Goal: Submit feedback/report problem

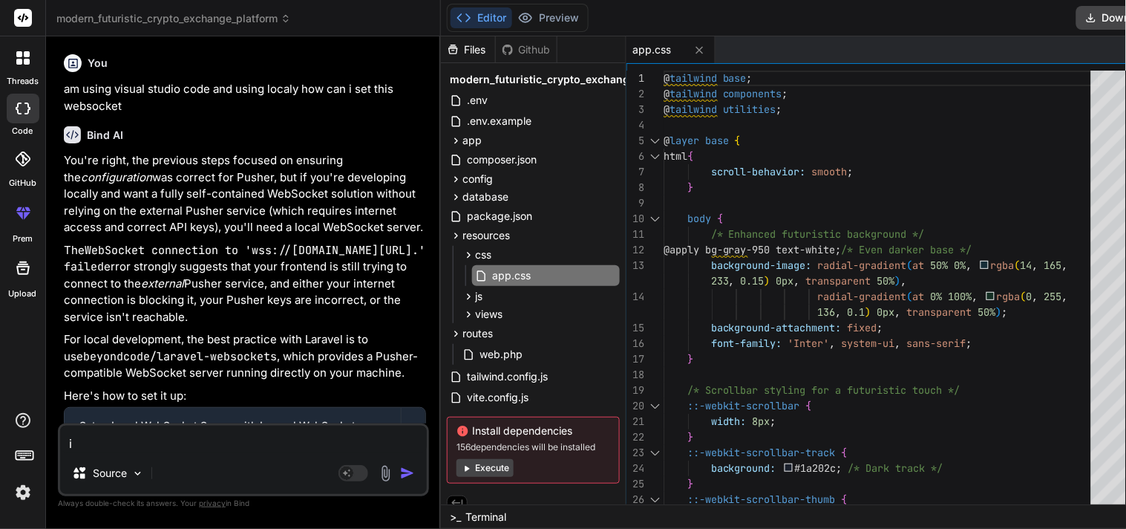
type textarea "i d"
type textarea "x"
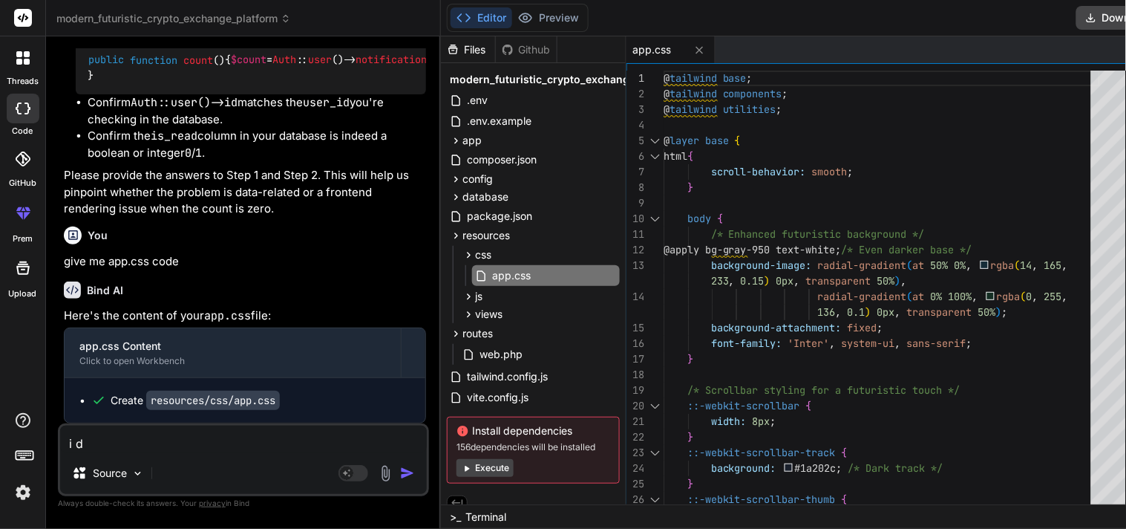
type textarea "i do"
type textarea "x"
type textarea "i don"
type textarea "x"
type textarea "i dont"
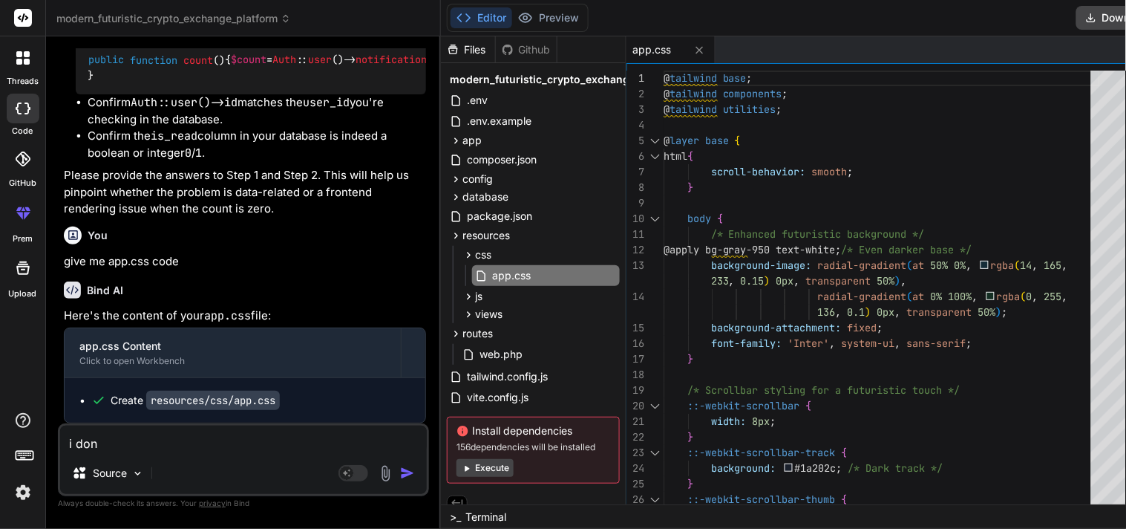
type textarea "x"
type textarea "i dont"
type textarea "x"
type textarea "i dont h"
type textarea "x"
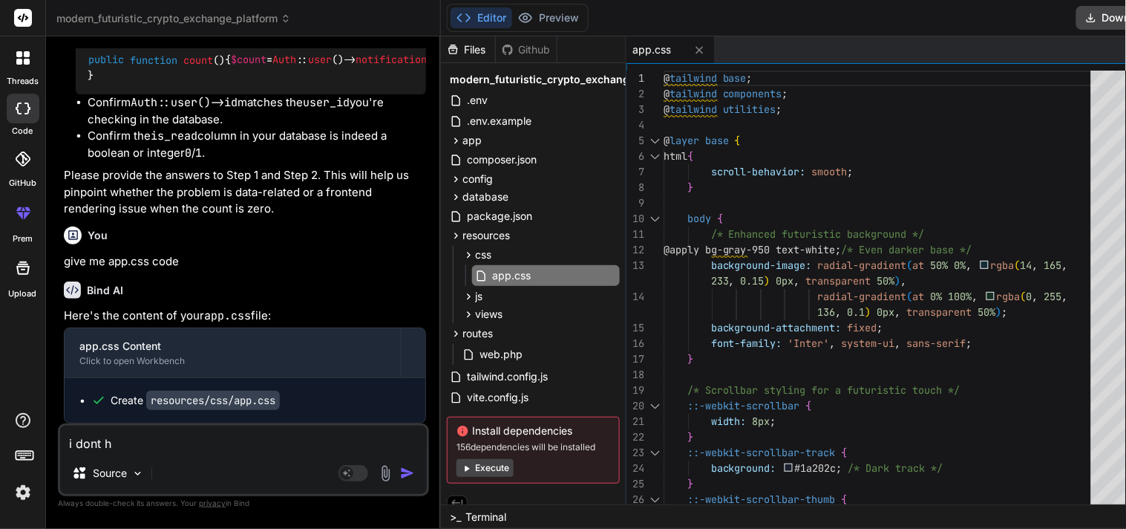
type textarea "i dont ha"
type textarea "x"
type textarea "i dont hav"
type textarea "x"
type textarea "i dont have"
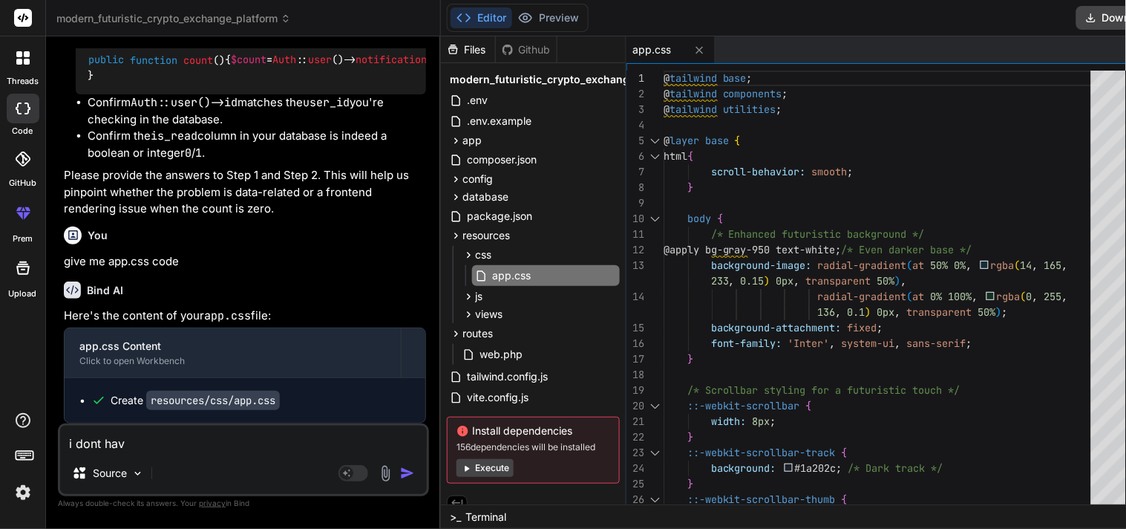
type textarea "x"
type textarea "i dont have"
type textarea "x"
type textarea "i dont have t"
type textarea "x"
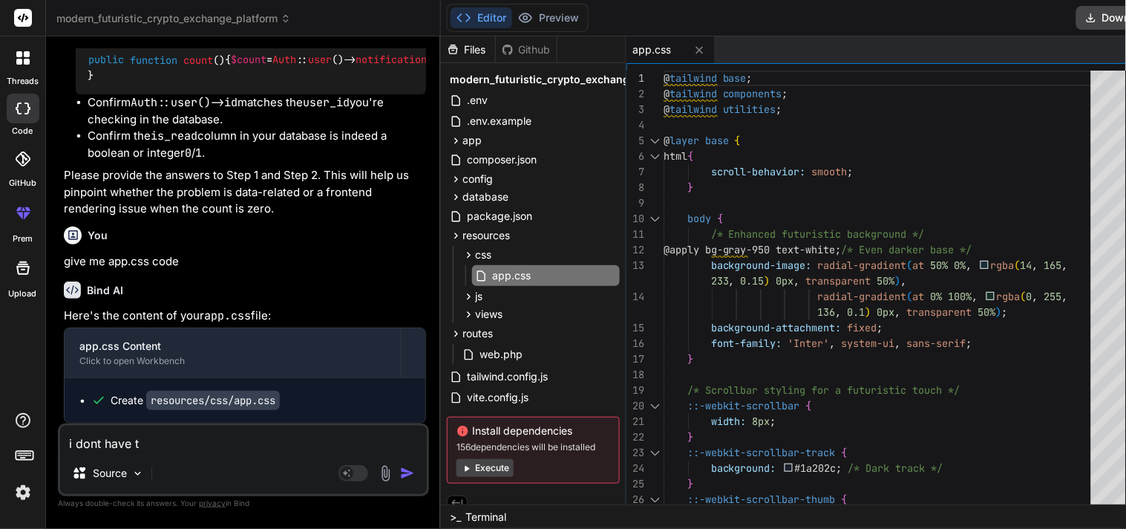
type textarea "i dont have th"
type textarea "x"
type textarea "i dont have thi"
type textarea "x"
type textarea "i dont have this"
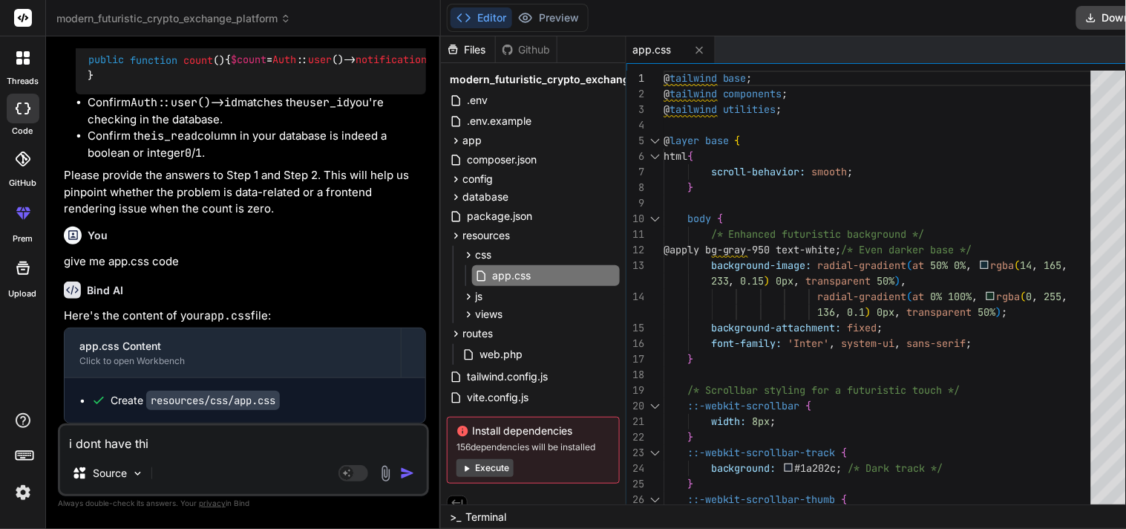
type textarea "x"
type textarea "i dont have this"
type textarea "x"
type textarea "i dont have this f"
type textarea "x"
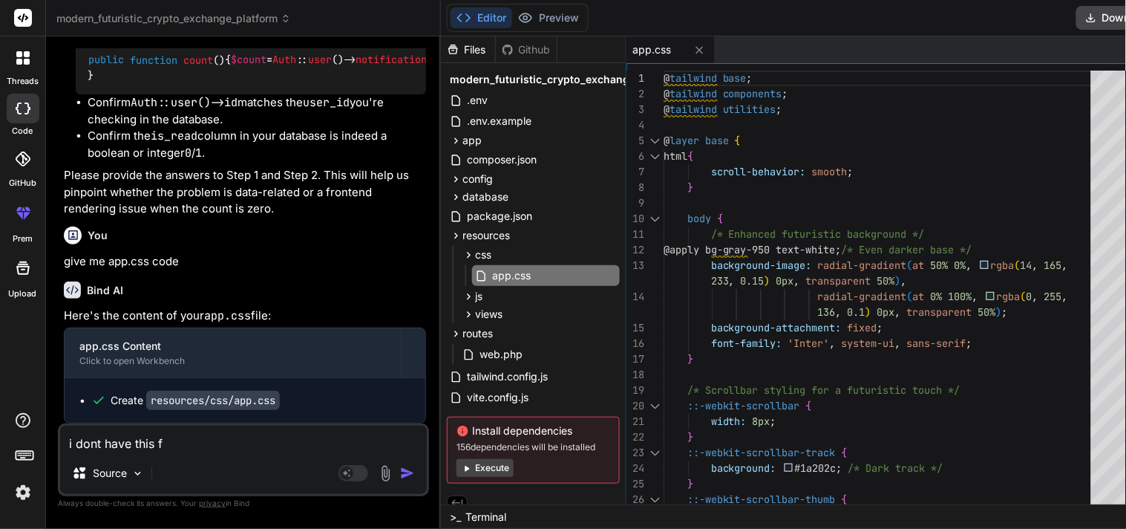
type textarea "i dont have this fi"
type textarea "x"
type textarea "i dont have this fil"
type textarea "x"
type textarea "i dont have this file"
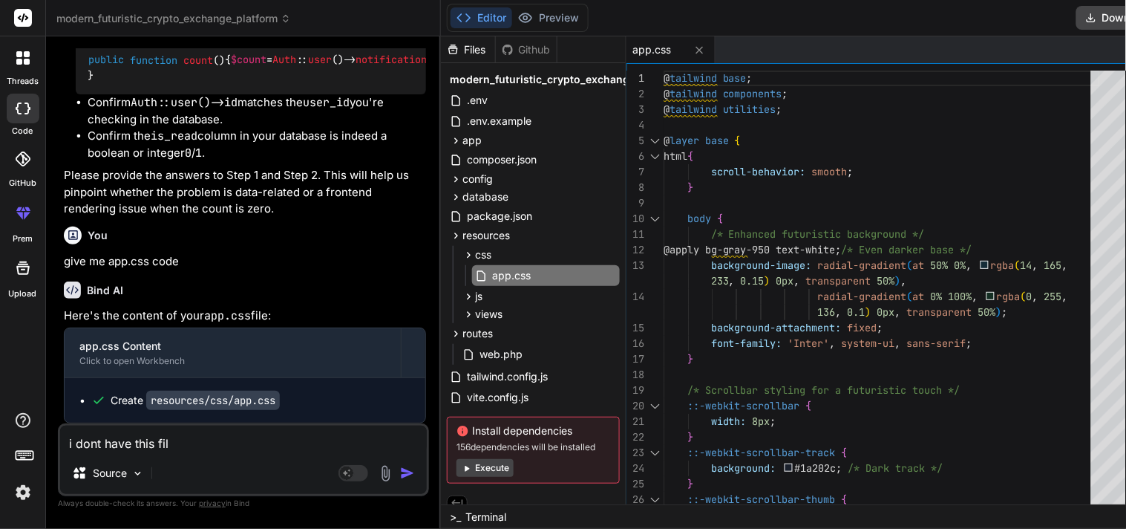
type textarea "x"
type textarea "i dont have this file"
type textarea "x"
type textarea "i dont have this file ""
type textarea "x"
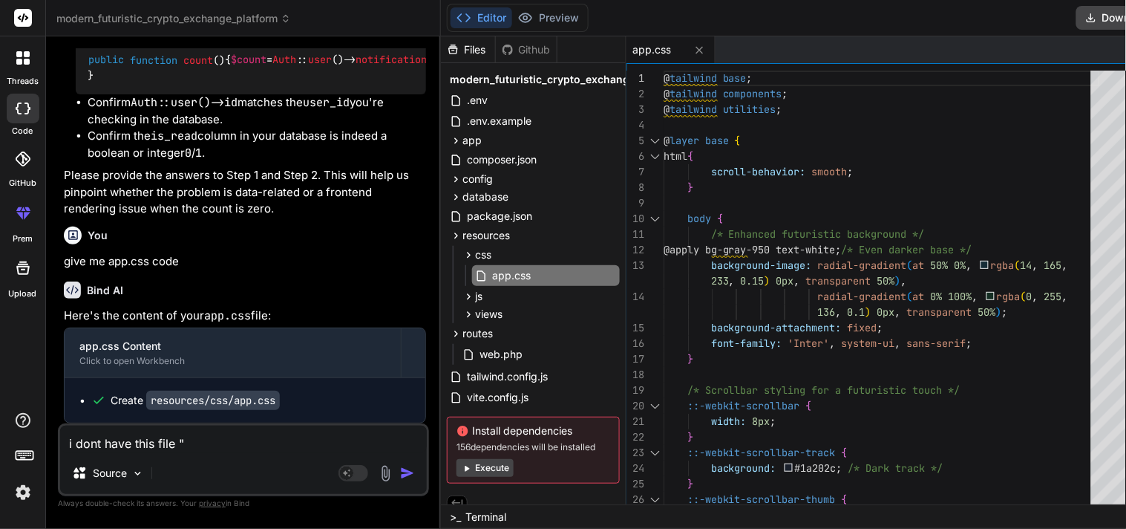
type textarea "i dont have this file """
type textarea "x"
type textarea "i dont have this file "resources/views/markets/show.blade.php""
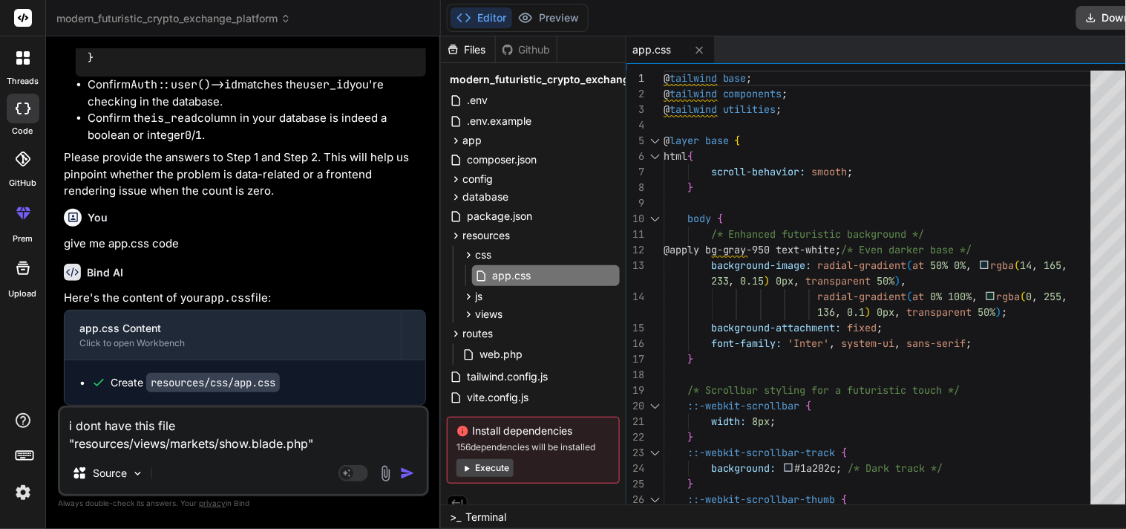
scroll to position [16515, 0]
type textarea "x"
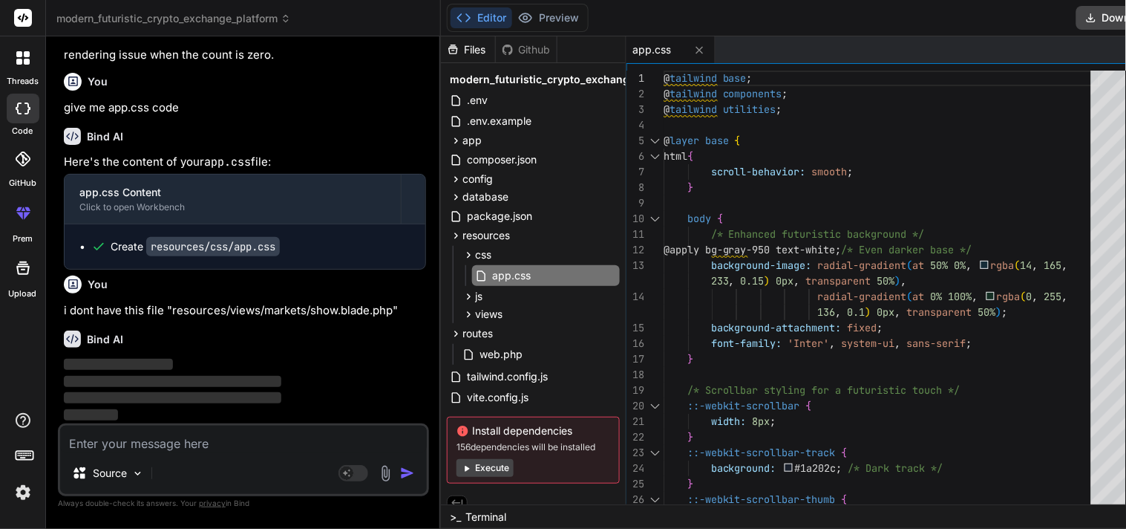
scroll to position [16667, 0]
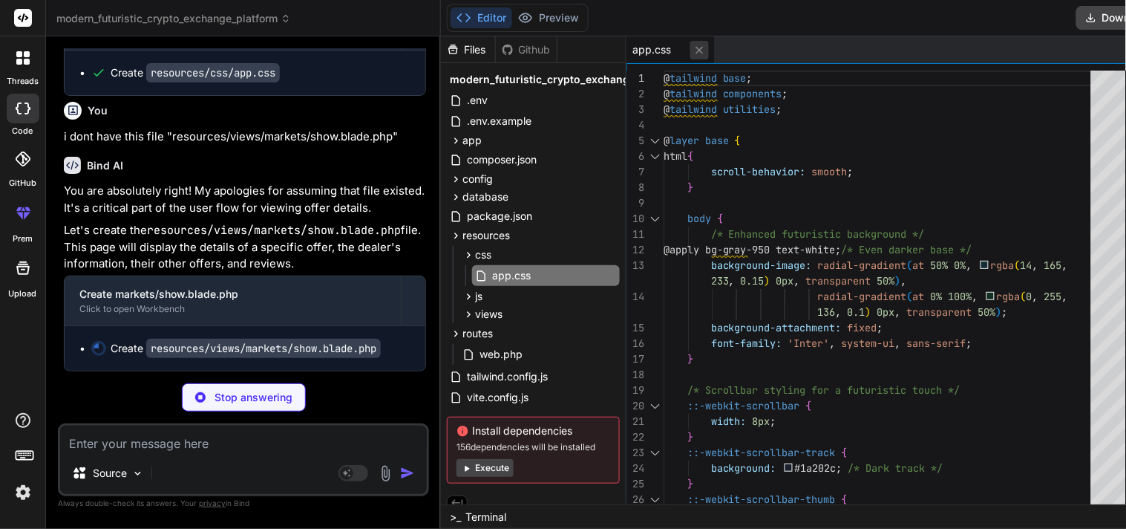
click at [694, 46] on icon at bounding box center [700, 50] width 13 height 13
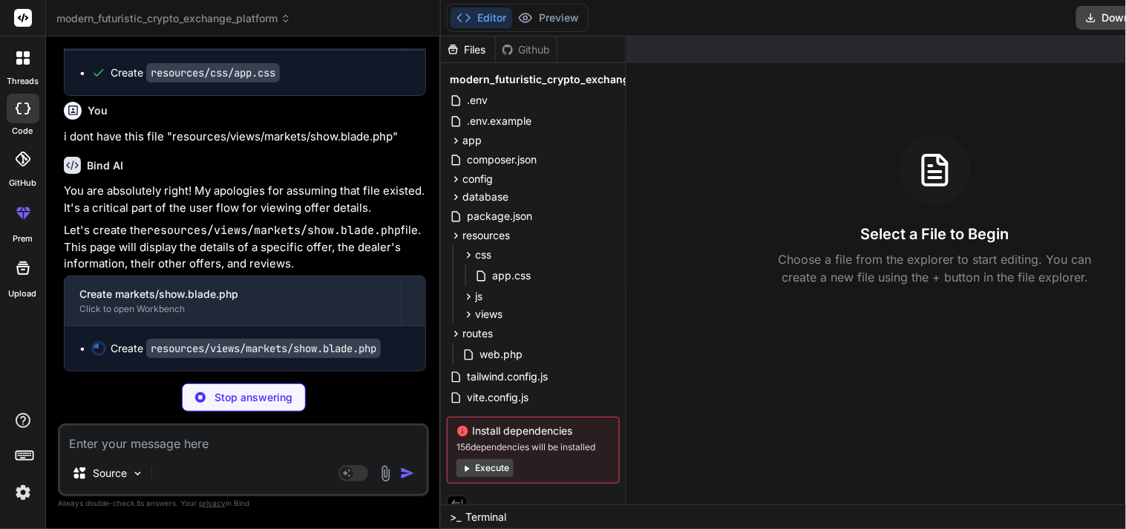
scroll to position [16889, 0]
type textarea "x"
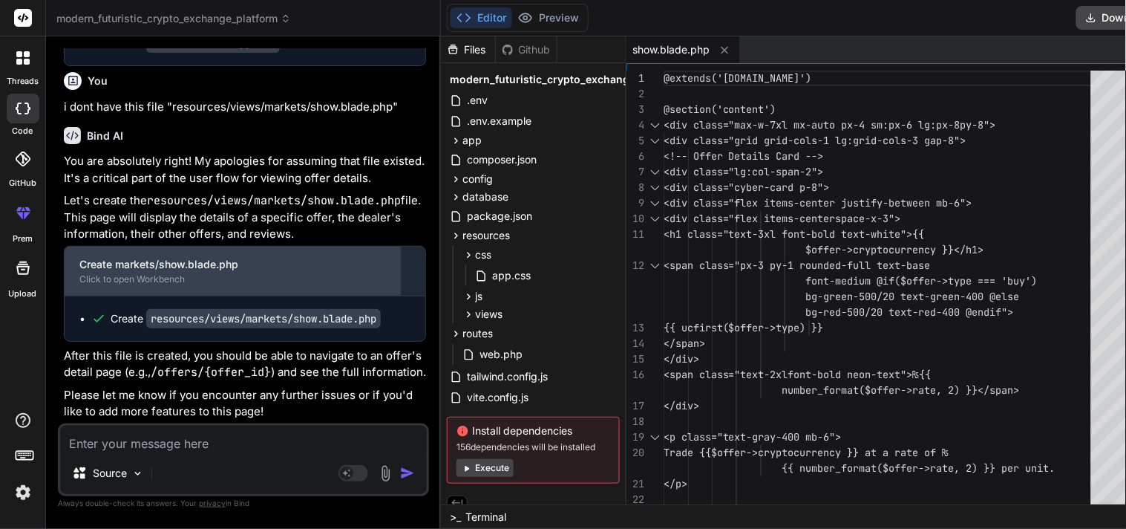
scroll to position [16935, 0]
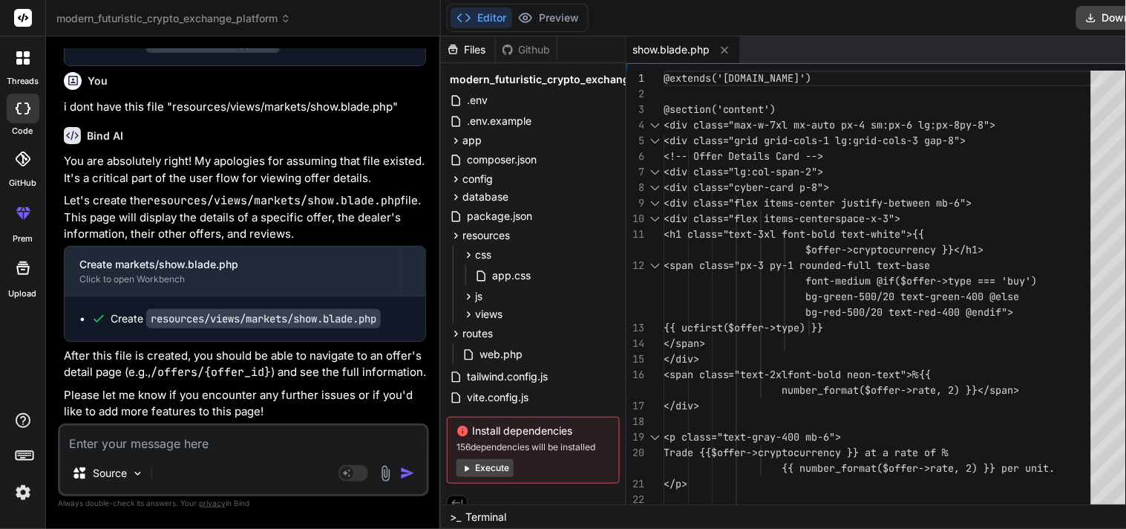
type textarea "@extends('[DOMAIN_NAME]') @section('content') <div class="max-w-7xl mx-auto px-…"
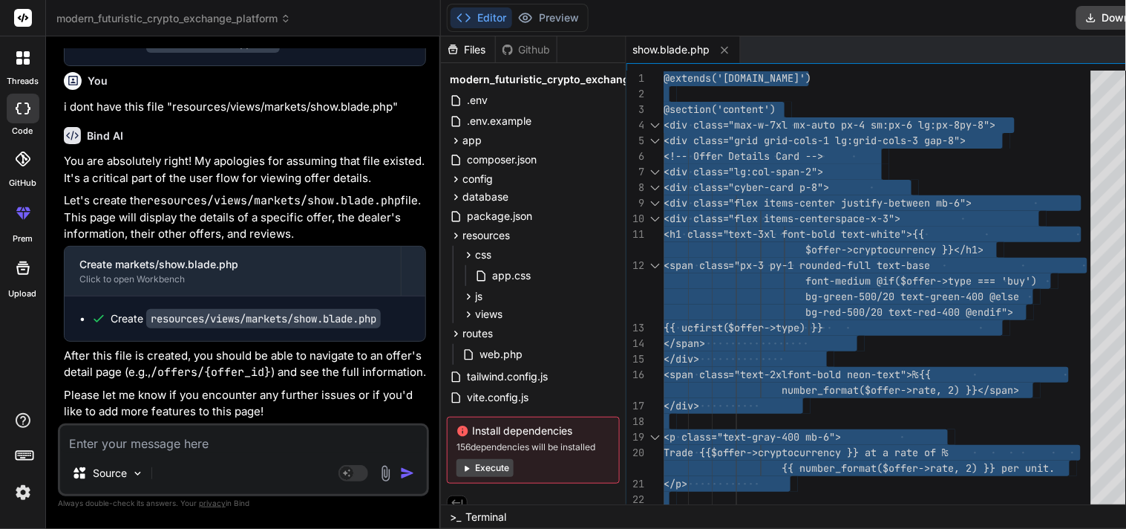
click at [338, 446] on textarea at bounding box center [243, 438] width 367 height 27
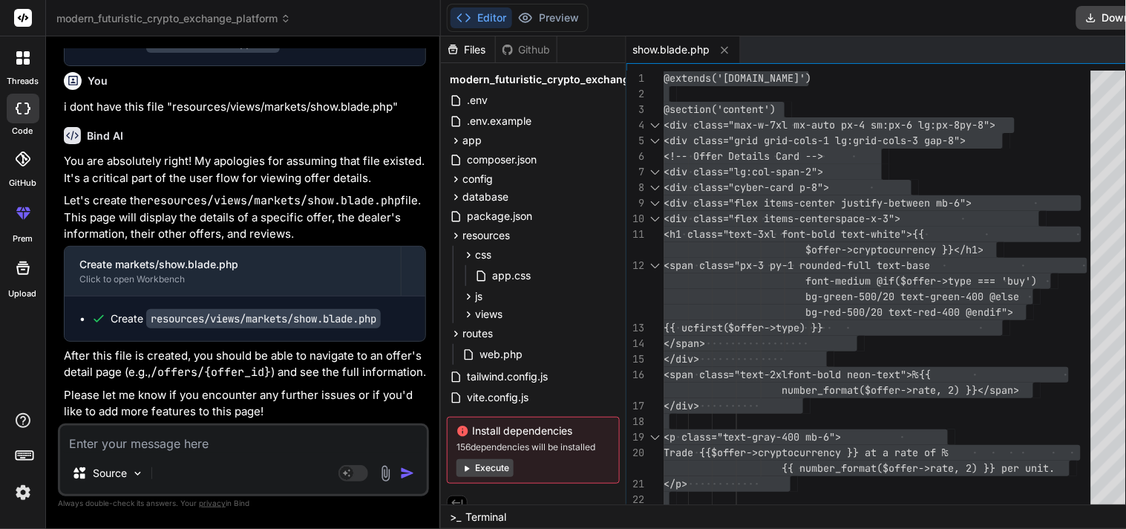
type textarea "i"
type textarea "x"
type textarea "i"
type textarea "x"
type textarea "i"
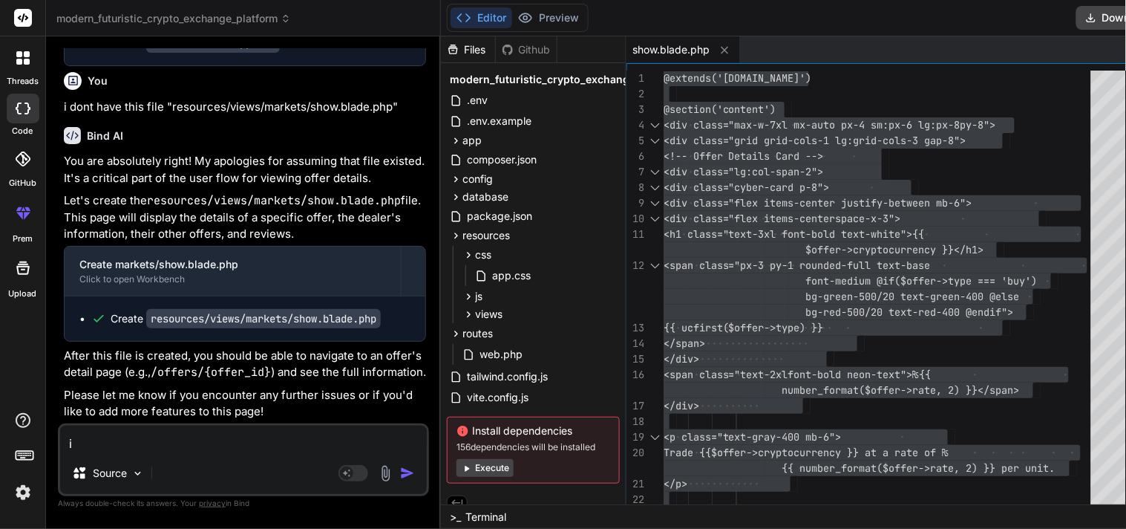
type textarea "x"
type textarea "i"
type textarea "x"
type textarea "i"
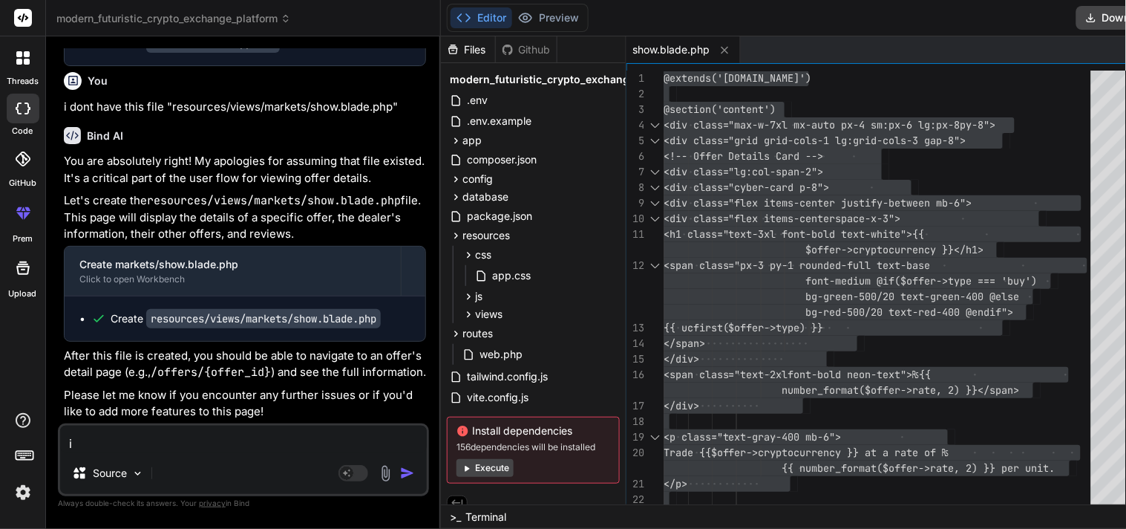
type textarea "x"
type textarea "i a"
type textarea "x"
type textarea "i al"
type textarea "x"
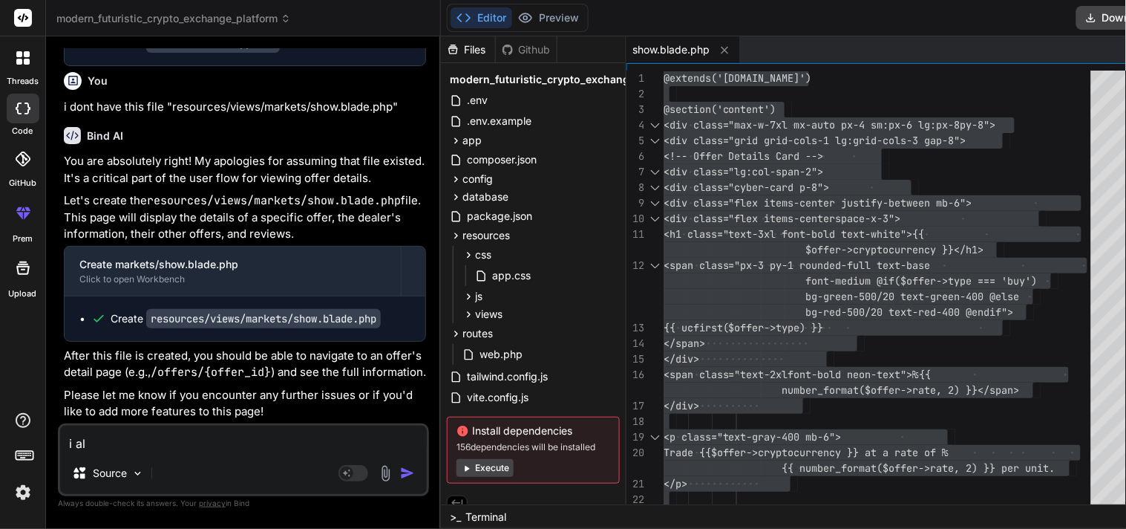
type textarea "i als"
type textarea "x"
type textarea "i also"
type textarea "x"
type textarea "i also"
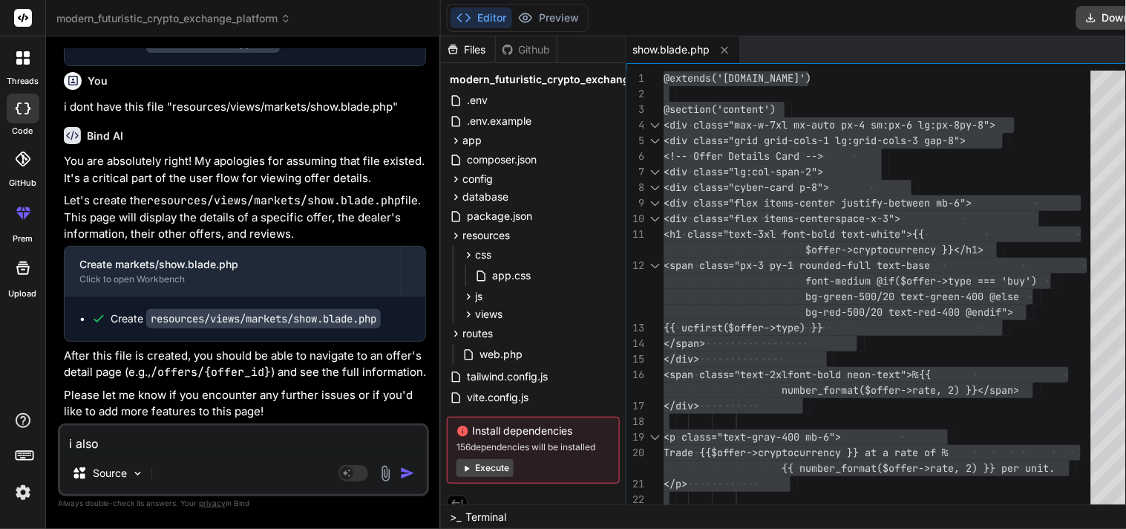
type textarea "x"
type textarea "i also h"
type textarea "x"
type textarea "i also ha"
type textarea "x"
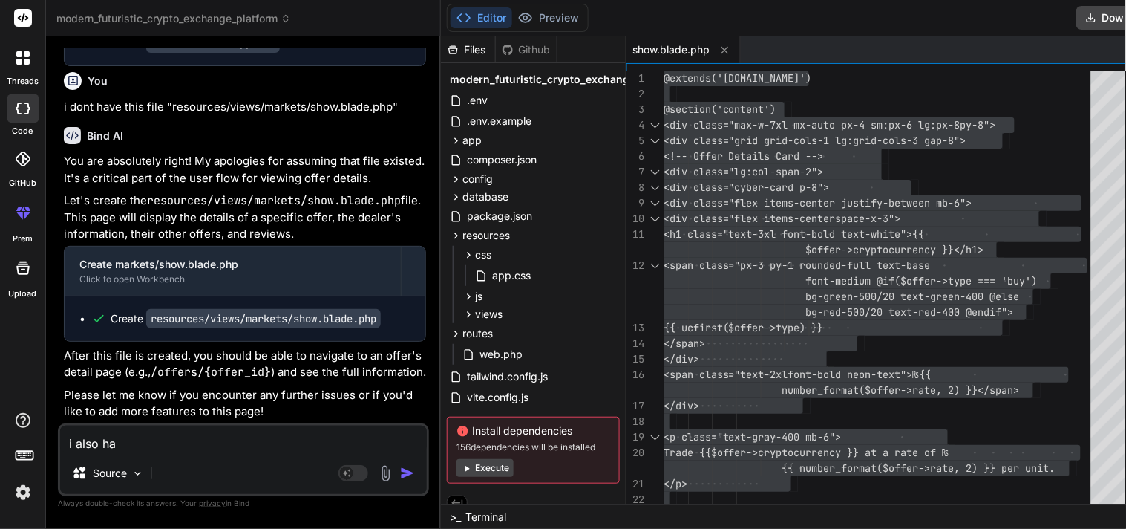
type textarea "i also hav"
type textarea "x"
type textarea "i also have"
type textarea "x"
type textarea "i also have"
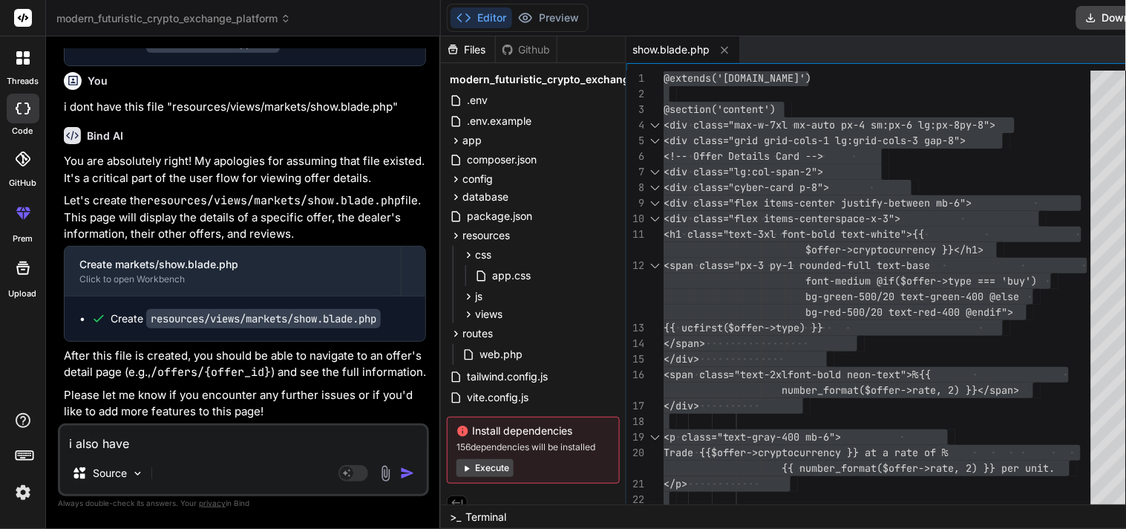
type textarea "x"
type textarea "i also have t"
type textarea "x"
type textarea "i also have th"
type textarea "x"
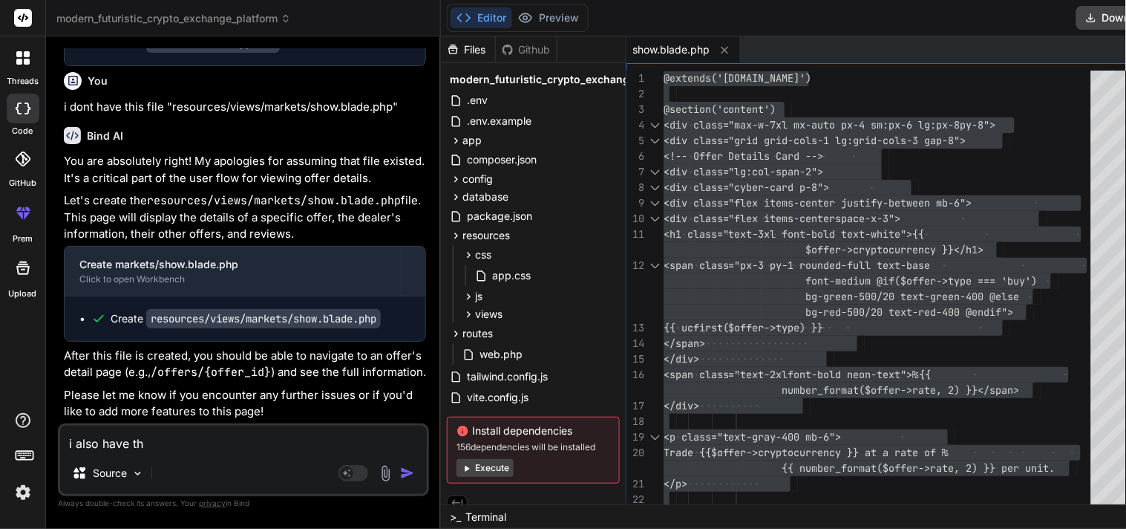
type textarea "i also have thi"
type textarea "x"
type textarea "i also have this"
type textarea "x"
type textarea "i also have this"
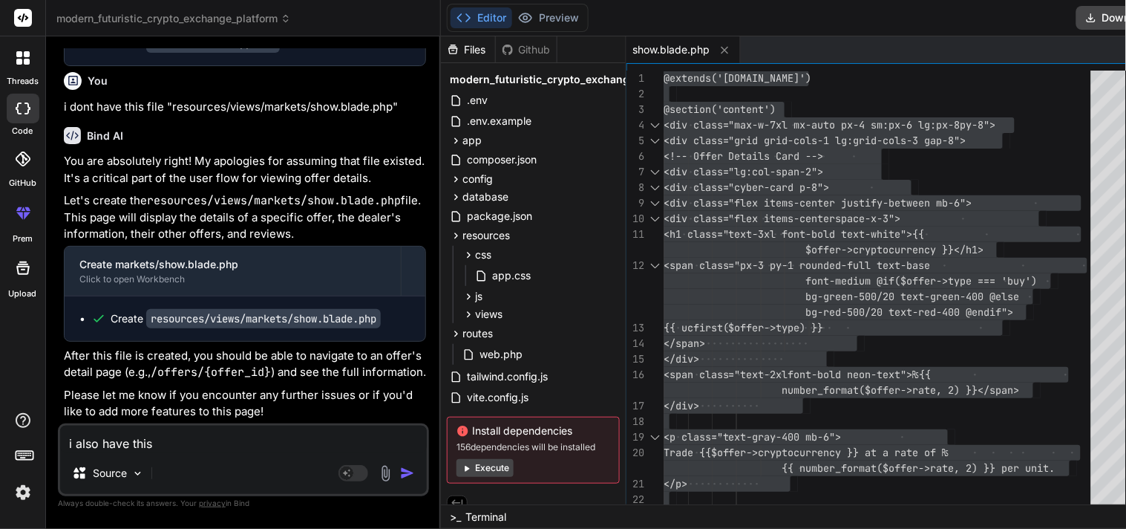
type textarea "x"
type textarea "i also have this f"
type textarea "x"
type textarea "i also have this fi"
type textarea "x"
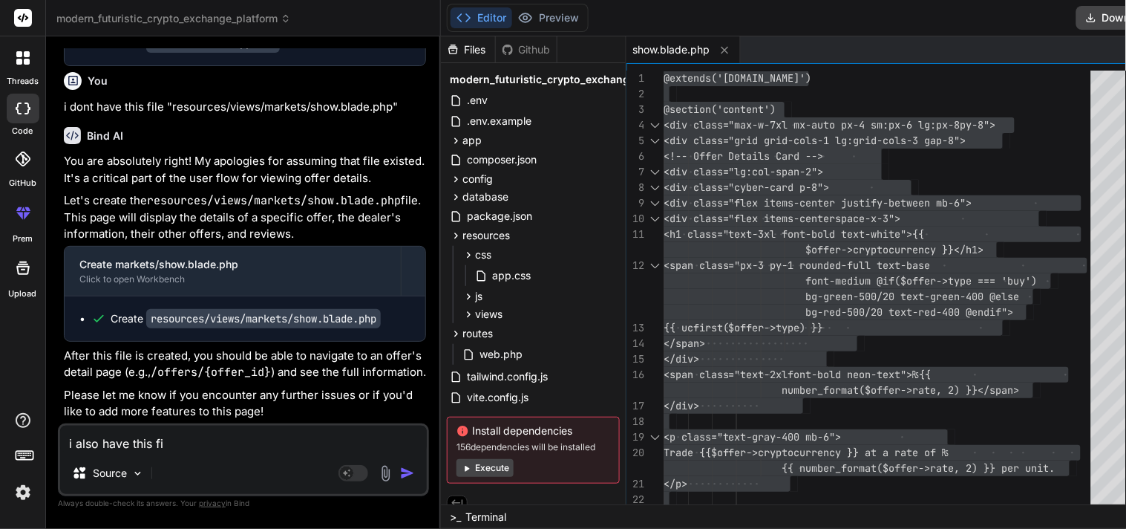
type textarea "i also have this fil"
type textarea "x"
type textarea "i also have this file"
type textarea "x"
type textarea "i also have this file"
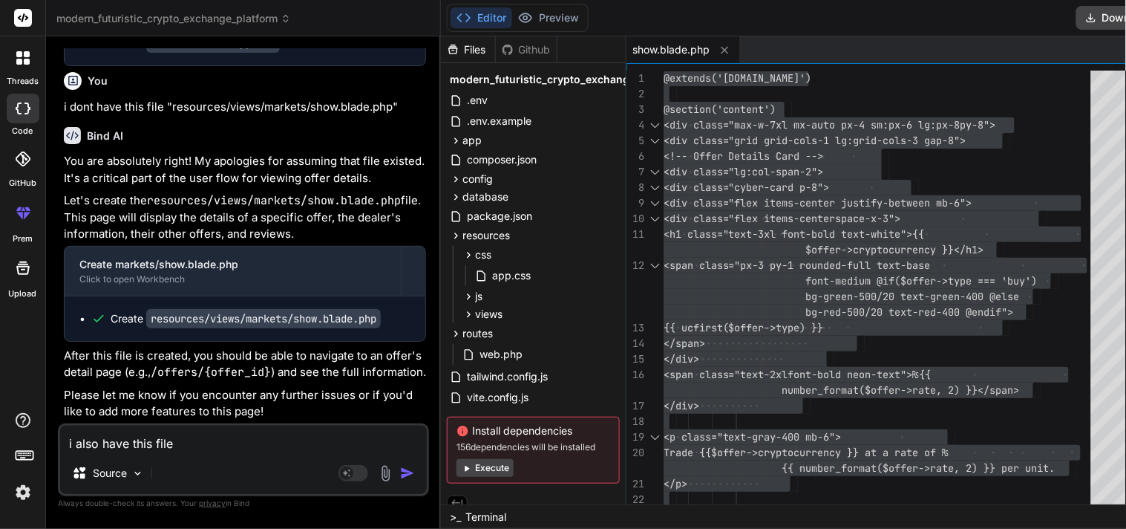
type textarea "x"
type textarea "i also have this file m"
type textarea "x"
type textarea "i also have this file mi"
type textarea "x"
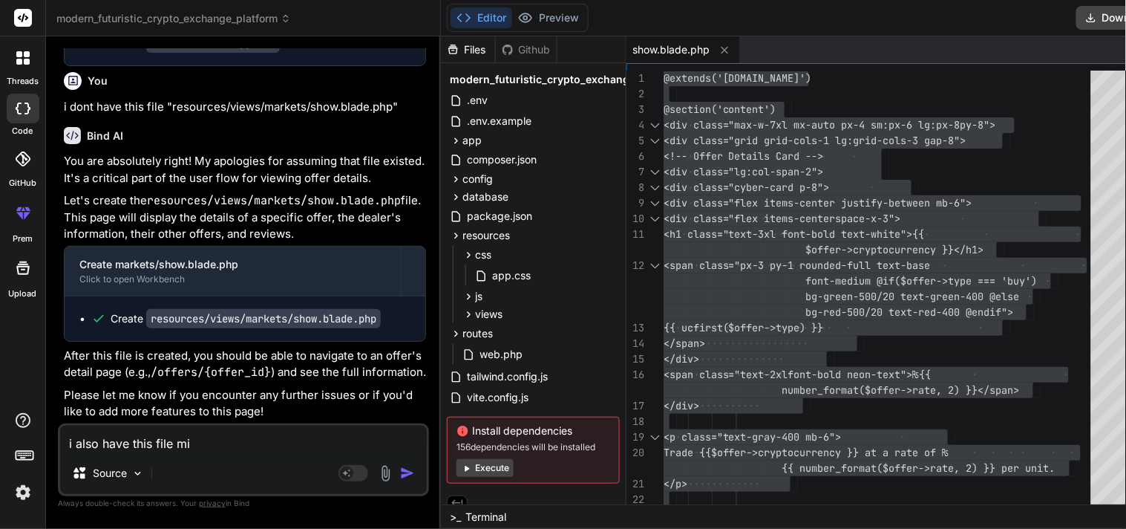
type textarea "i also have this file mis"
type textarea "x"
type textarea "i also have this file miss"
type textarea "x"
type textarea "i also have this file missi"
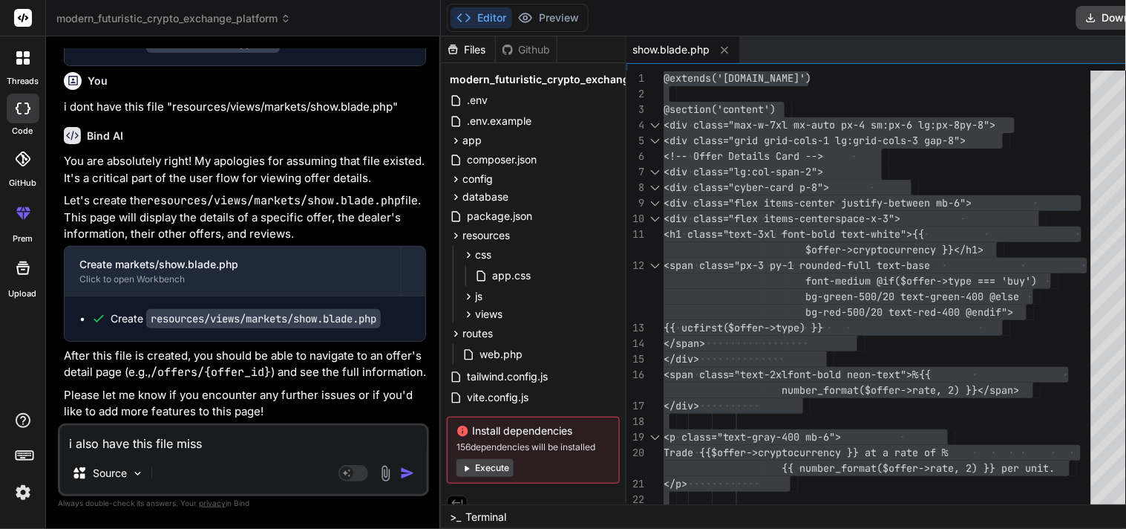
type textarea "x"
type textarea "i also have this file missin"
type textarea "x"
type textarea "i also have this file missing"
type textarea "x"
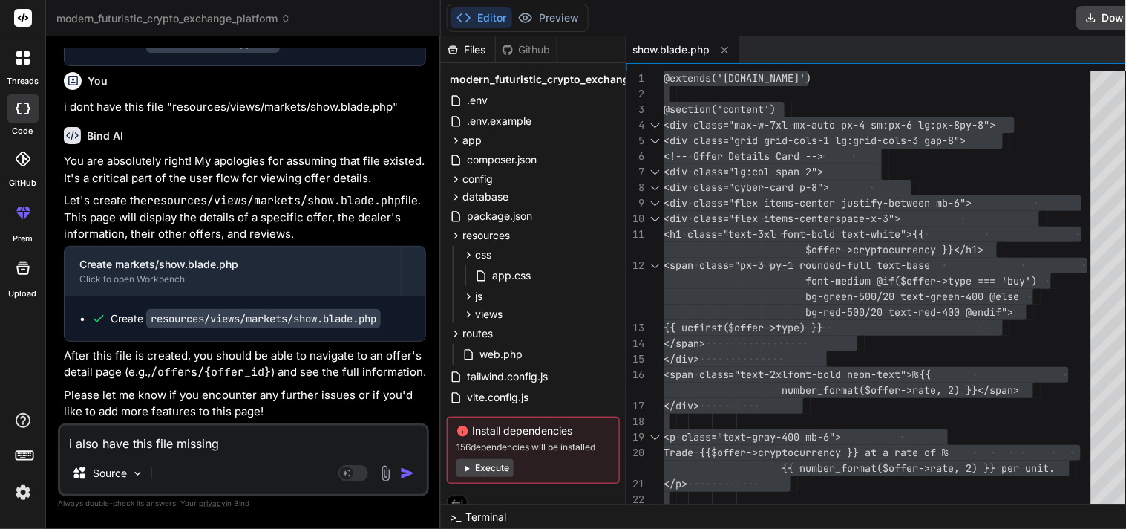
type textarea "i also have this file missing"
type textarea "x"
type textarea "i also have this file missing ""
type textarea "x"
type textarea "i also have this file missing """
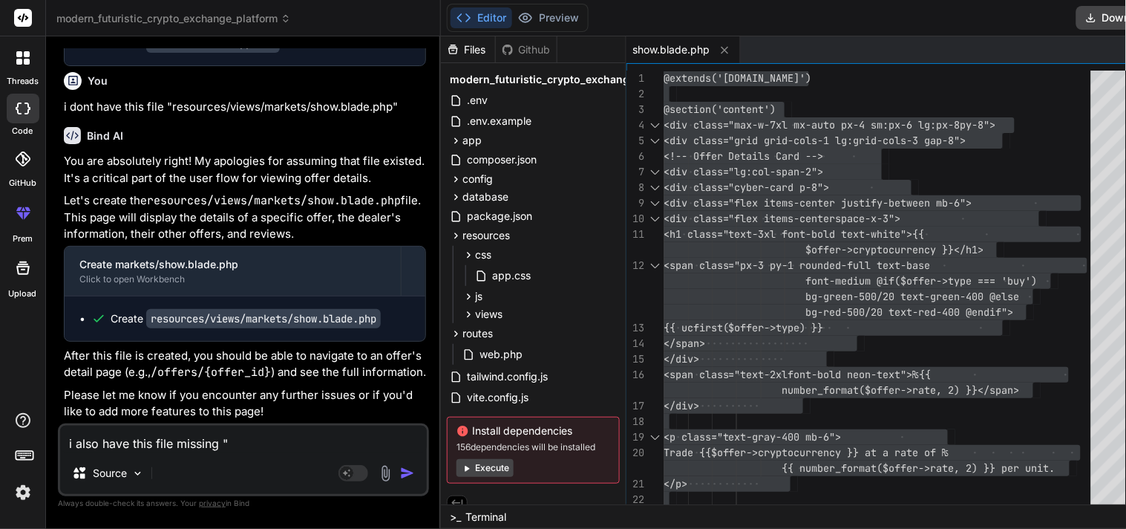
type textarea "x"
paste textarea "resources/views/dealers/show.blade.php"
type textarea "i also have this file missing "resources/views/dealers/show.blade.php ""
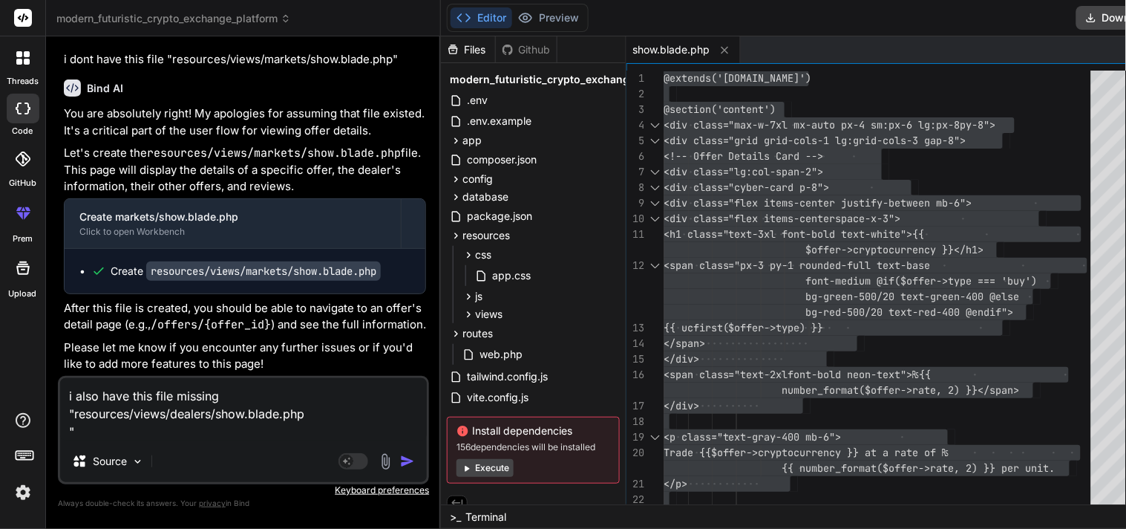
type textarea "x"
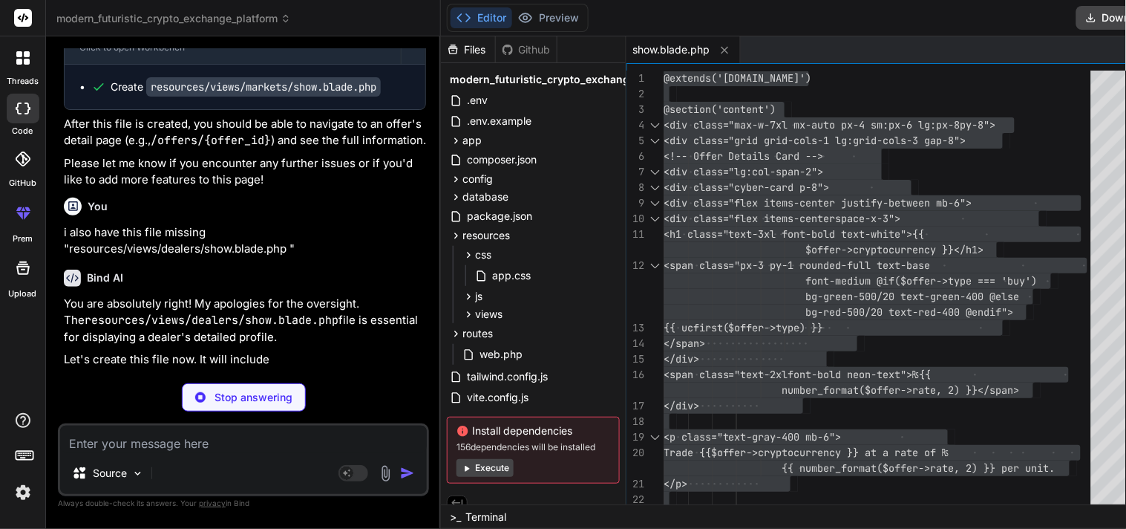
scroll to position [17106, 0]
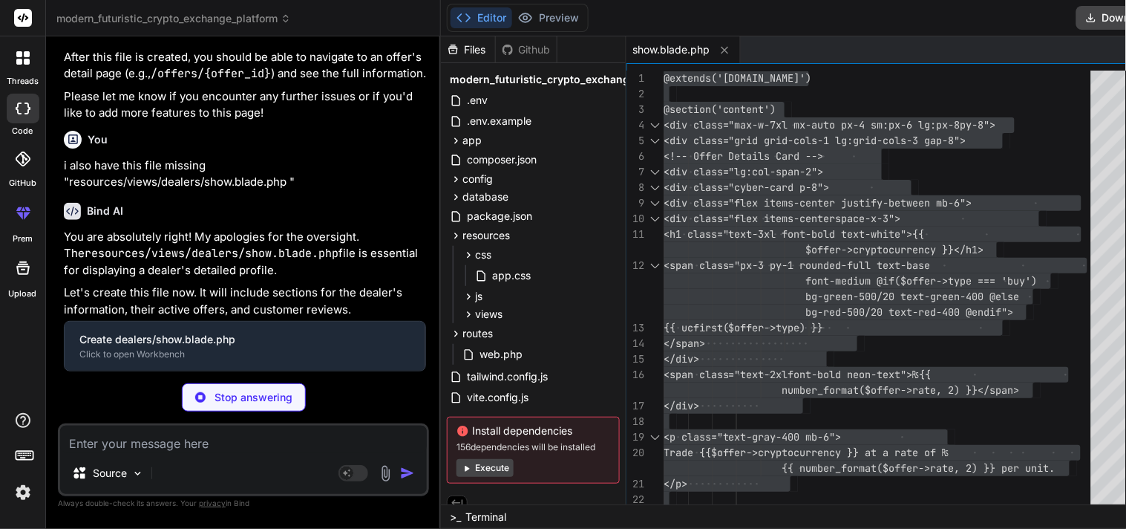
type textarea "x"
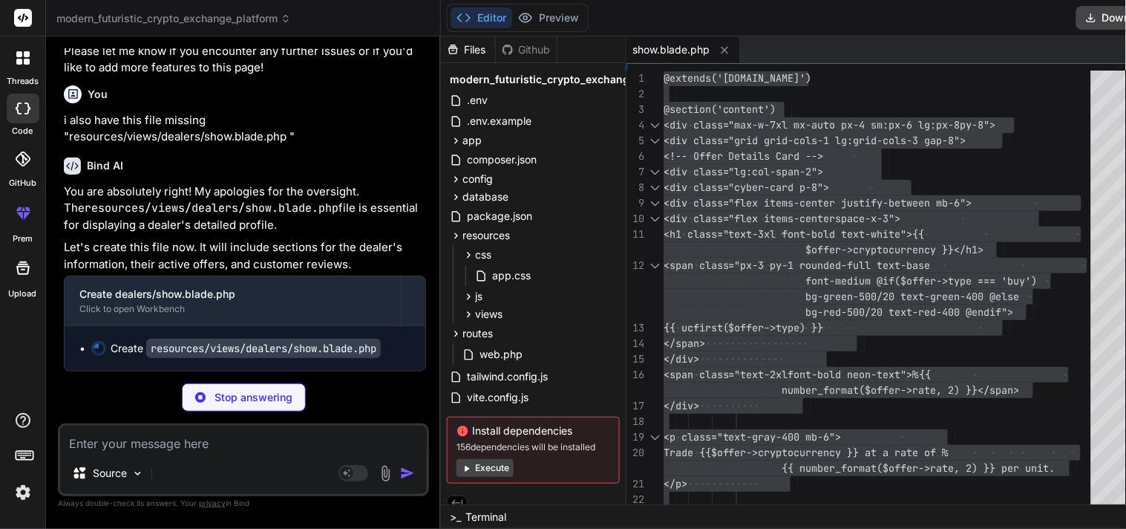
type textarea "<h1 class="text-3xl font-bold text-white">{{ $offer->cryptocurrency }}</h1> <sp…"
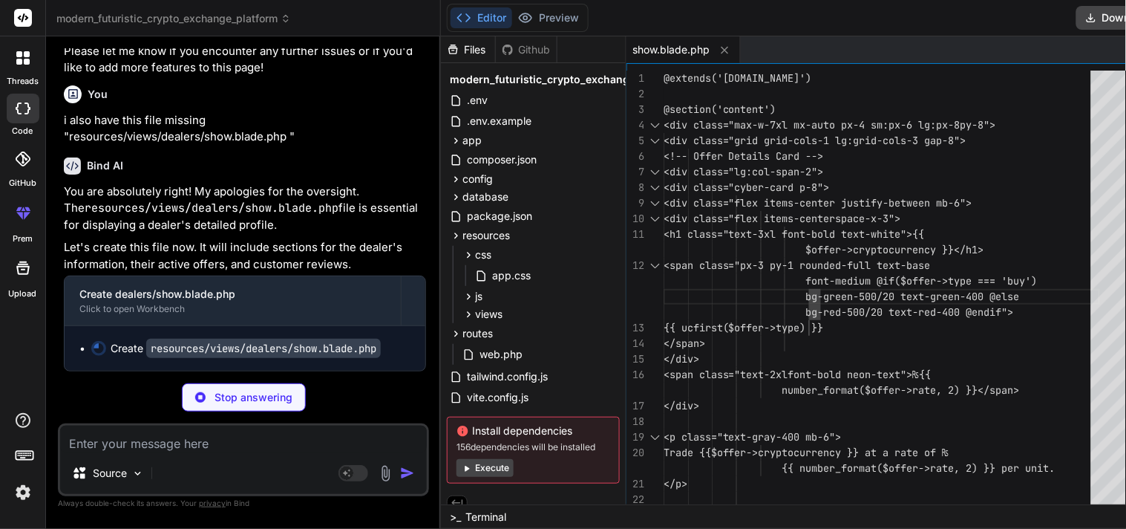
type textarea "x"
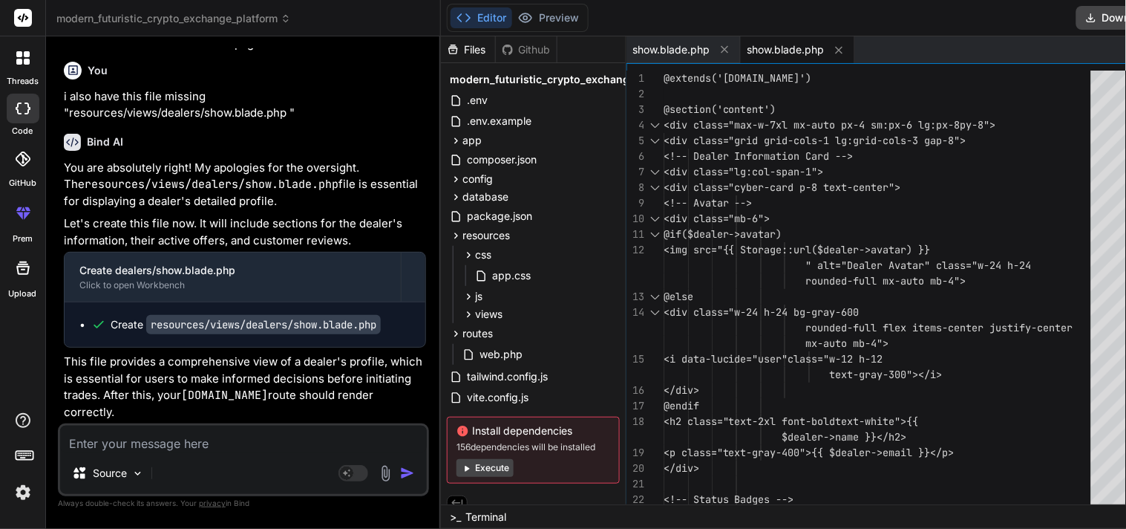
scroll to position [17315, 0]
click at [716, 41] on button at bounding box center [725, 49] width 19 height 19
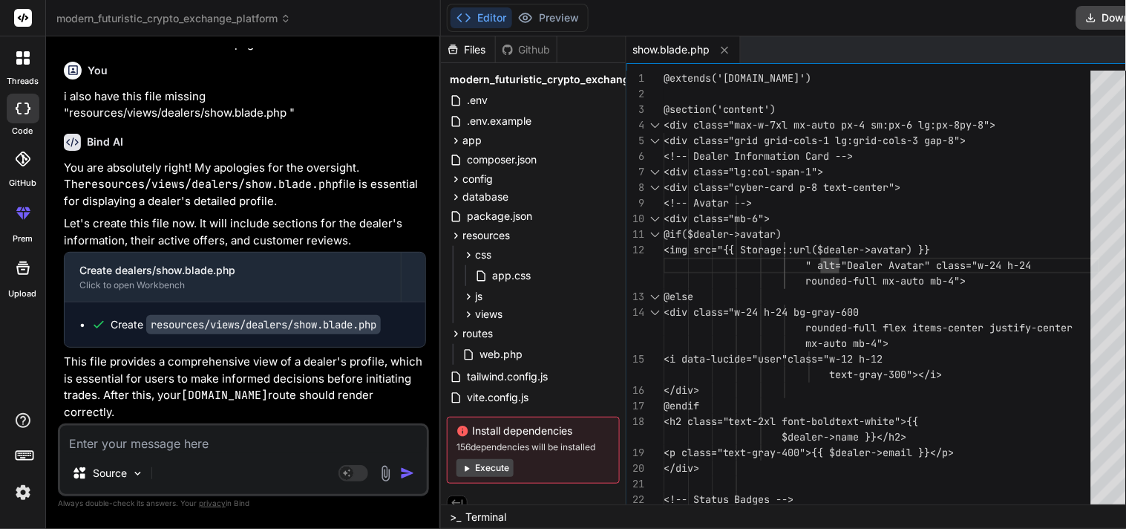
type textarea "@extends('[DOMAIN_NAME]') @section('content') <div class="max-w-7xl mx-auto px-…"
